Goal: Transaction & Acquisition: Purchase product/service

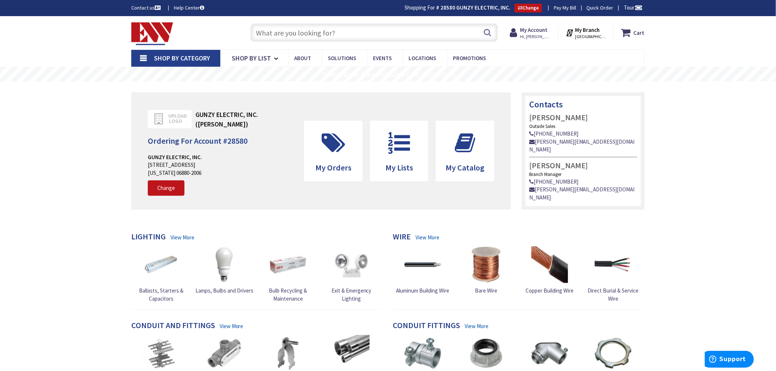
click at [266, 32] on input "text" at bounding box center [374, 32] width 248 height 18
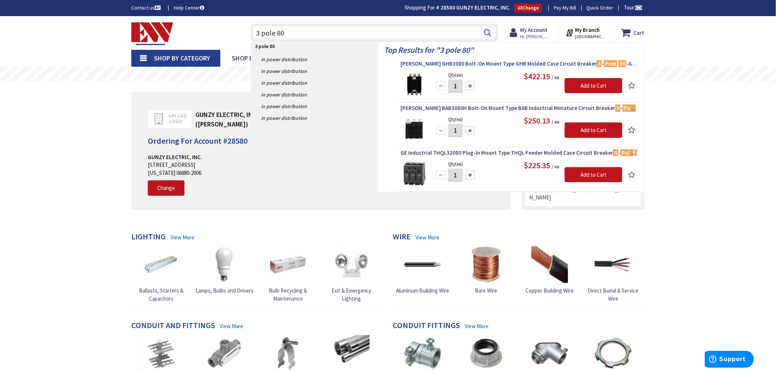
type input "3 pole 80"
click at [434, 65] on span "[PERSON_NAME] GHB3080 Bolt-On Mount Type GHB Molded Case Circuit Breaker 3 - Po…" at bounding box center [518, 63] width 237 height 7
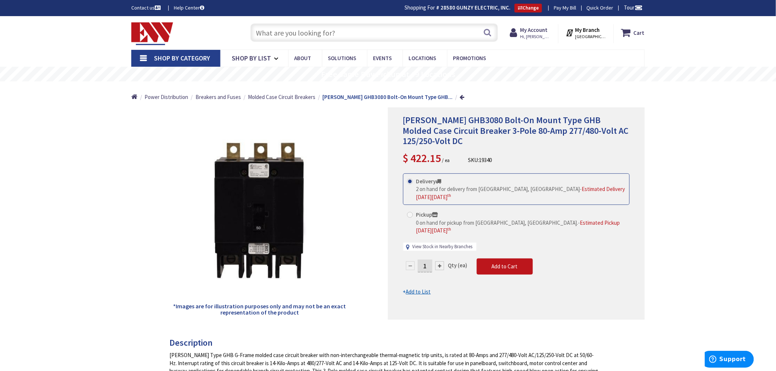
click at [452, 244] on link "View Stock in Nearby Branches" at bounding box center [443, 247] width 60 height 7
select select "data-availability"
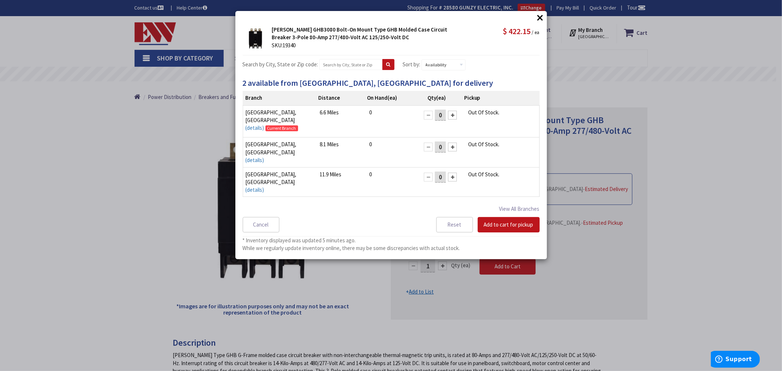
click at [543, 17] on button "×" at bounding box center [540, 17] width 11 height 11
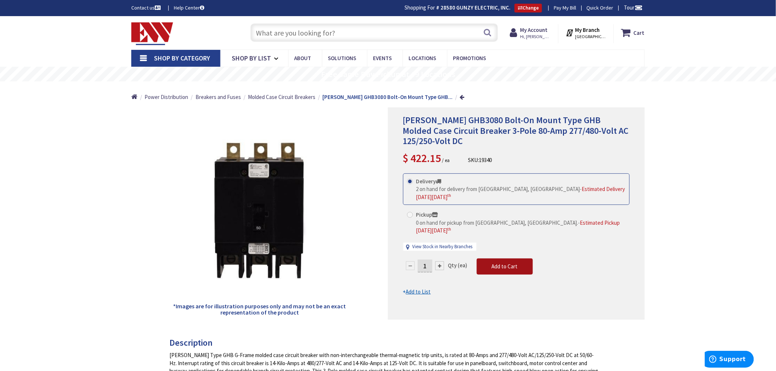
click at [487, 259] on button "Add to Cart" at bounding box center [505, 267] width 56 height 16
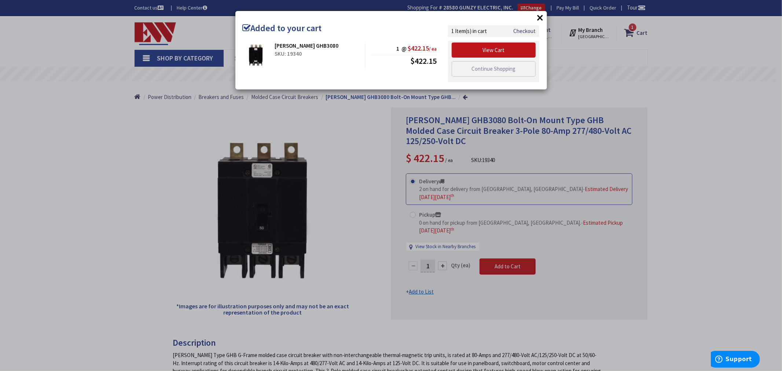
click at [540, 18] on button "×" at bounding box center [540, 17] width 11 height 11
